Goal: Transaction & Acquisition: Purchase product/service

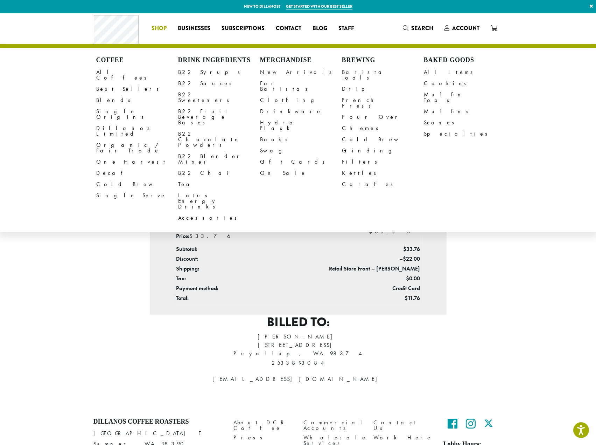
click at [159, 28] on span "Shop" at bounding box center [159, 28] width 15 height 9
click at [195, 74] on link "B22 Syrups" at bounding box center [219, 72] width 82 height 11
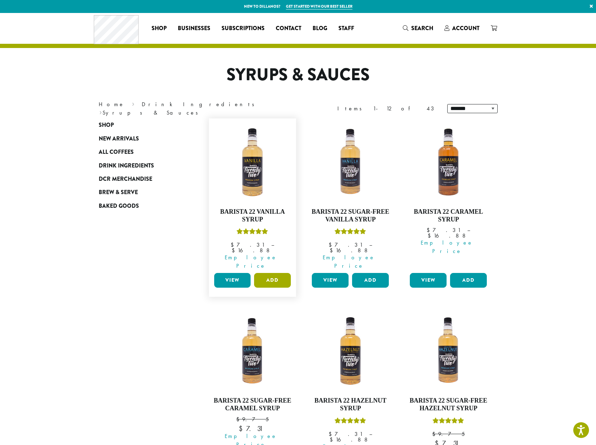
click at [278, 273] on button "Add" at bounding box center [272, 280] width 37 height 15
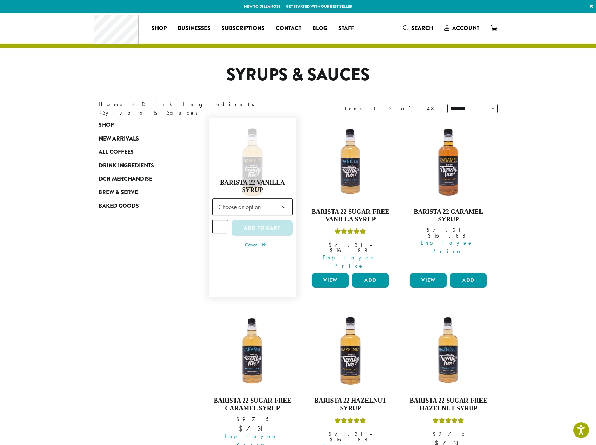
click at [283, 199] on b at bounding box center [283, 207] width 17 height 17
click at [256, 171] on div "**********" at bounding box center [253, 211] width 81 height 80
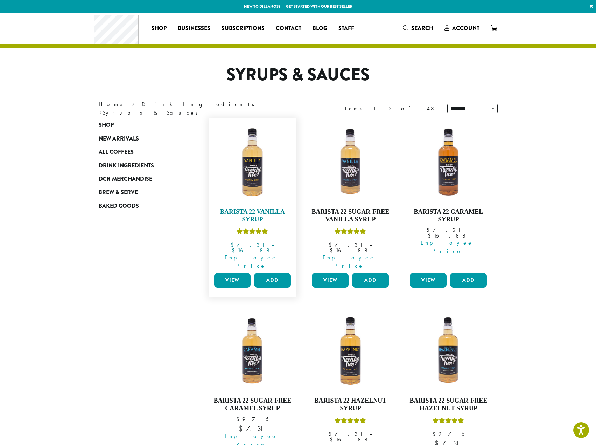
click at [242, 167] on img at bounding box center [252, 162] width 81 height 81
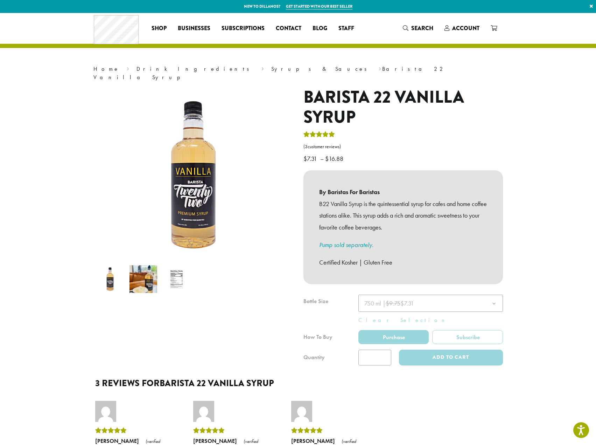
click at [201, 214] on img at bounding box center [184, 103] width 438 height 438
click at [150, 270] on img at bounding box center [144, 279] width 28 height 28
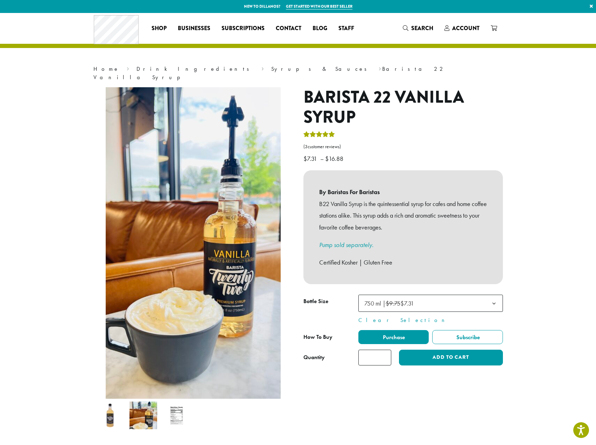
click at [167, 409] on img at bounding box center [177, 415] width 28 height 28
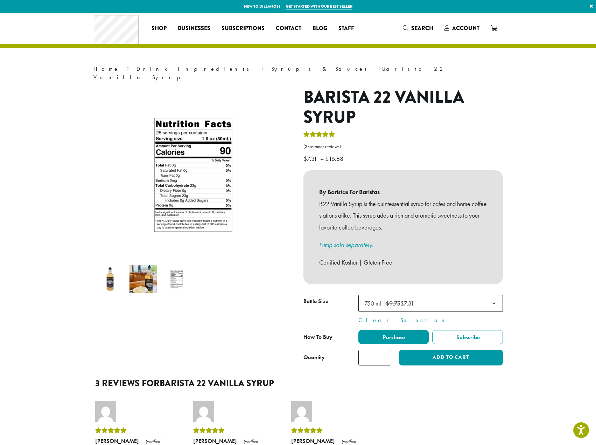
click at [117, 281] on img at bounding box center [110, 279] width 28 height 28
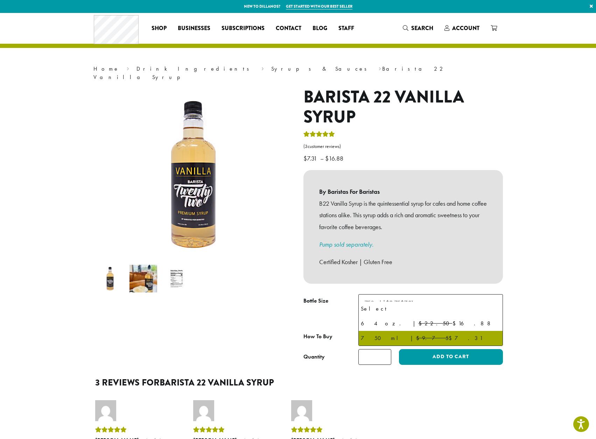
click at [496, 295] on b at bounding box center [494, 303] width 17 height 17
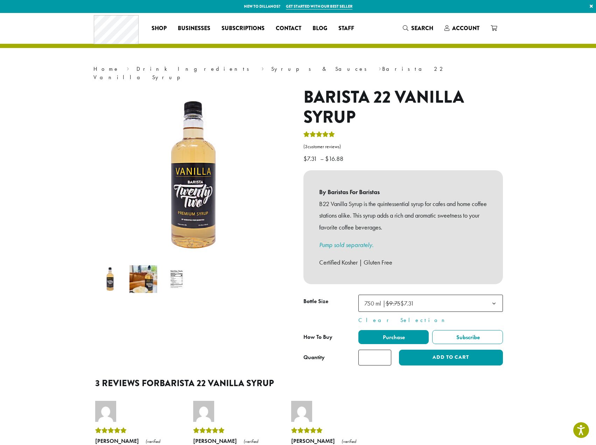
type input "*"
click at [386, 349] on input "*" at bounding box center [375, 357] width 33 height 16
click at [428, 349] on button "Add to cart" at bounding box center [451, 357] width 104 height 16
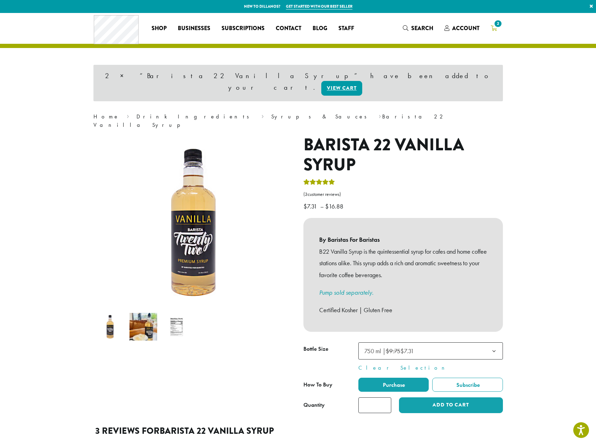
click at [498, 21] on span "2" at bounding box center [497, 23] width 9 height 9
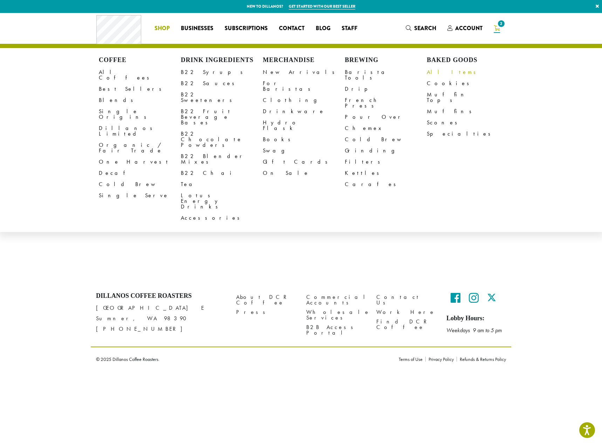
click at [435, 72] on link "All Items" at bounding box center [468, 72] width 82 height 11
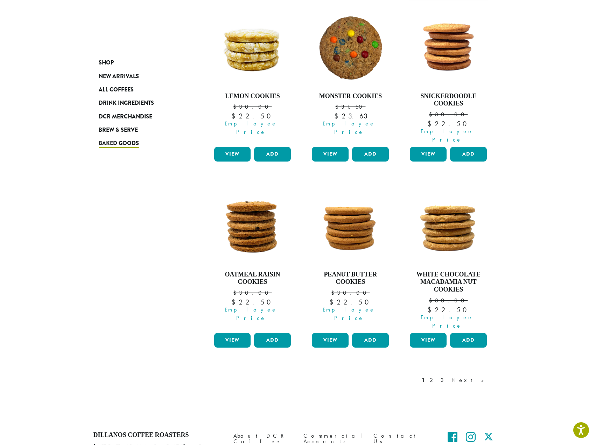
scroll to position [490, 0]
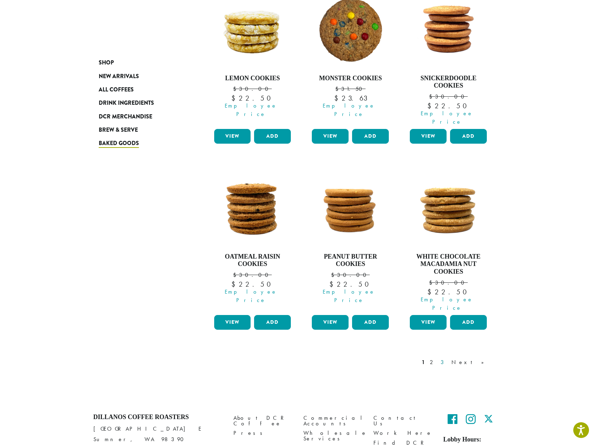
click at [448, 358] on link "3" at bounding box center [443, 362] width 9 height 8
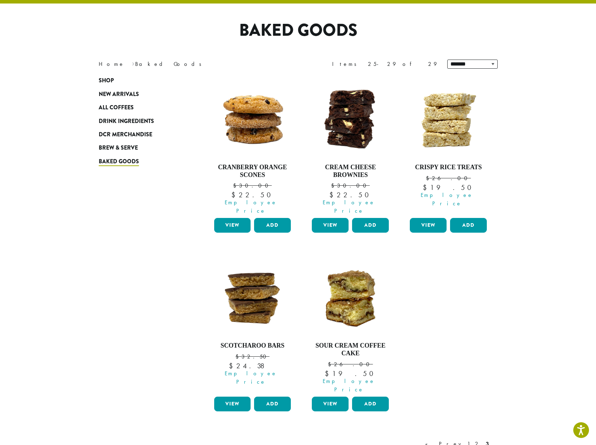
scroll to position [43, 0]
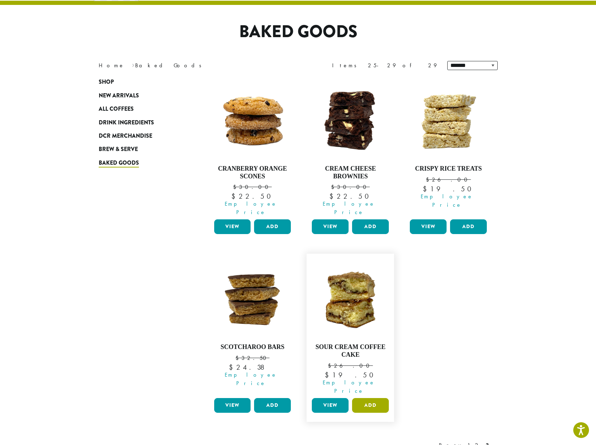
click at [369, 398] on button "Add" at bounding box center [370, 405] width 37 height 15
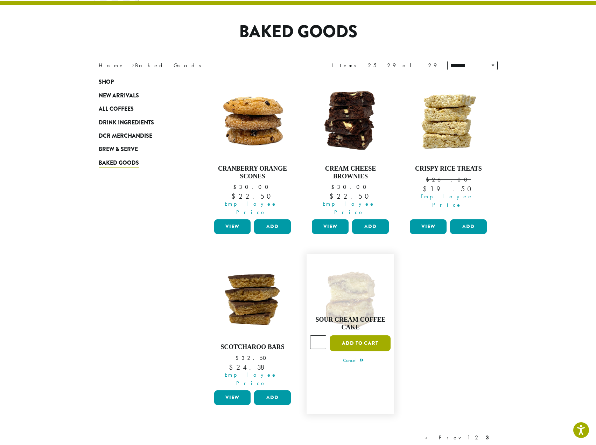
click at [365, 335] on button "Add to cart" at bounding box center [360, 343] width 61 height 16
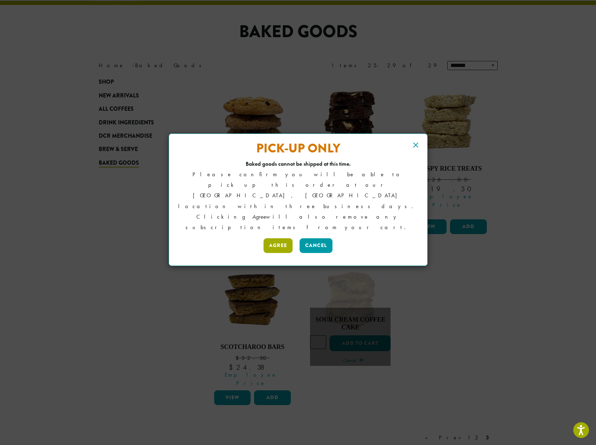
click at [272, 238] on button "Agree" at bounding box center [278, 245] width 29 height 15
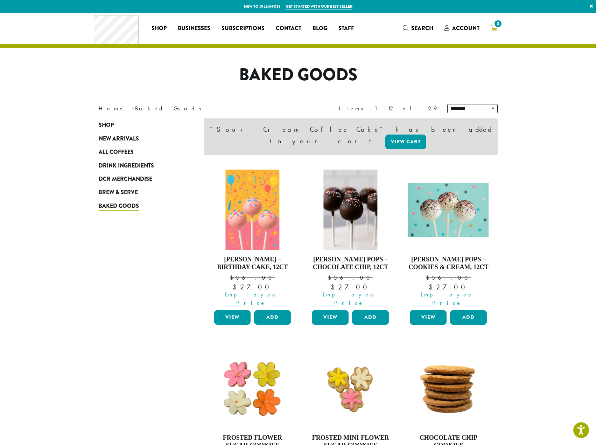
click at [496, 24] on span "3" at bounding box center [497, 23] width 9 height 9
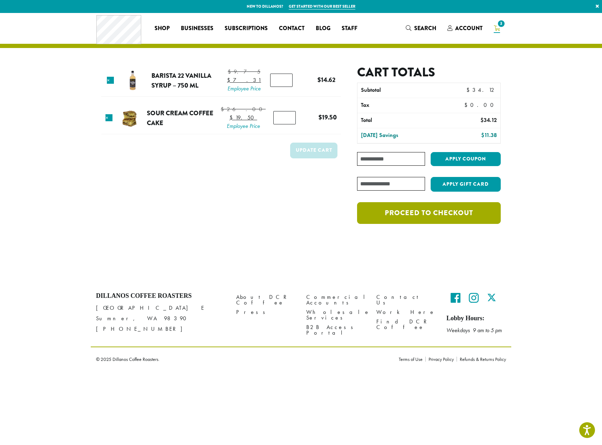
click at [438, 214] on link "Proceed to checkout" at bounding box center [429, 213] width 144 height 22
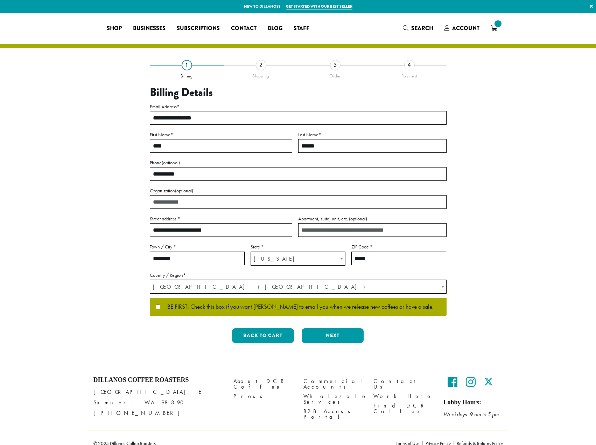
select select "**"
click at [334, 337] on button "Next" at bounding box center [333, 335] width 62 height 15
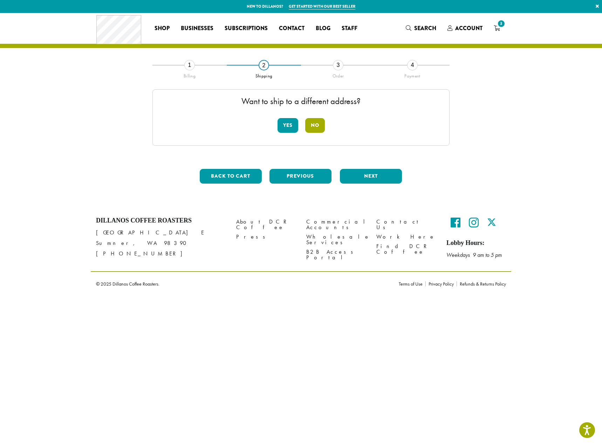
click at [316, 125] on button "No" at bounding box center [315, 125] width 20 height 15
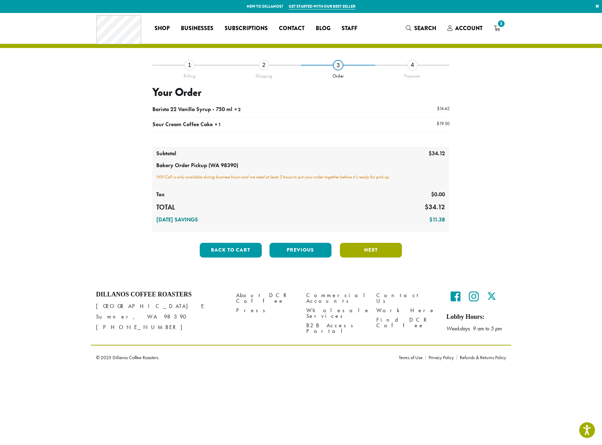
click at [370, 253] on button "Next" at bounding box center [371, 250] width 62 height 15
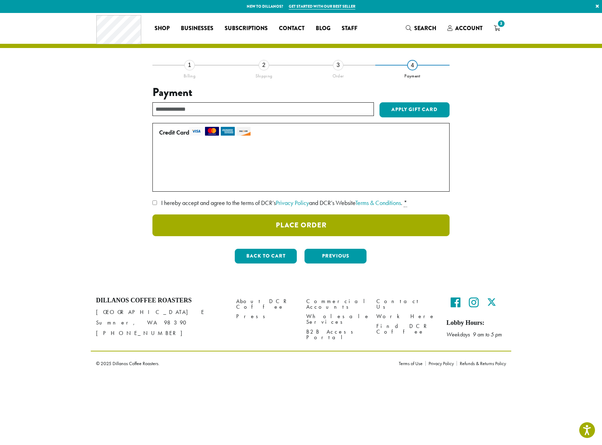
click at [329, 222] on button "Place Order" at bounding box center [300, 225] width 297 height 22
